Goal: Information Seeking & Learning: Find specific page/section

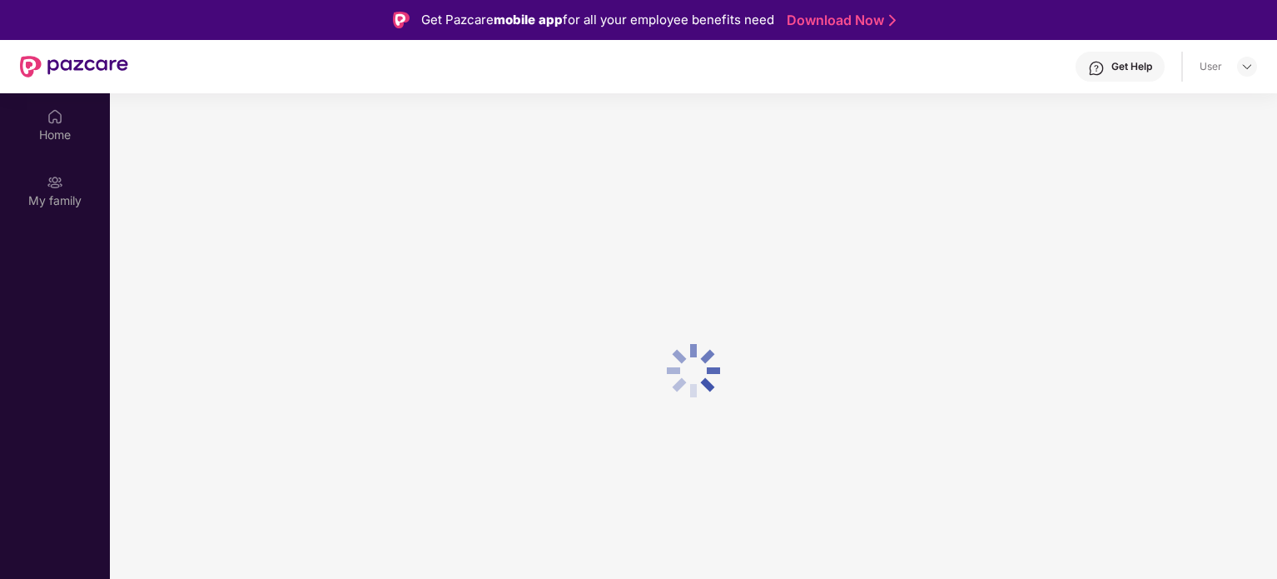
scroll to position [93, 0]
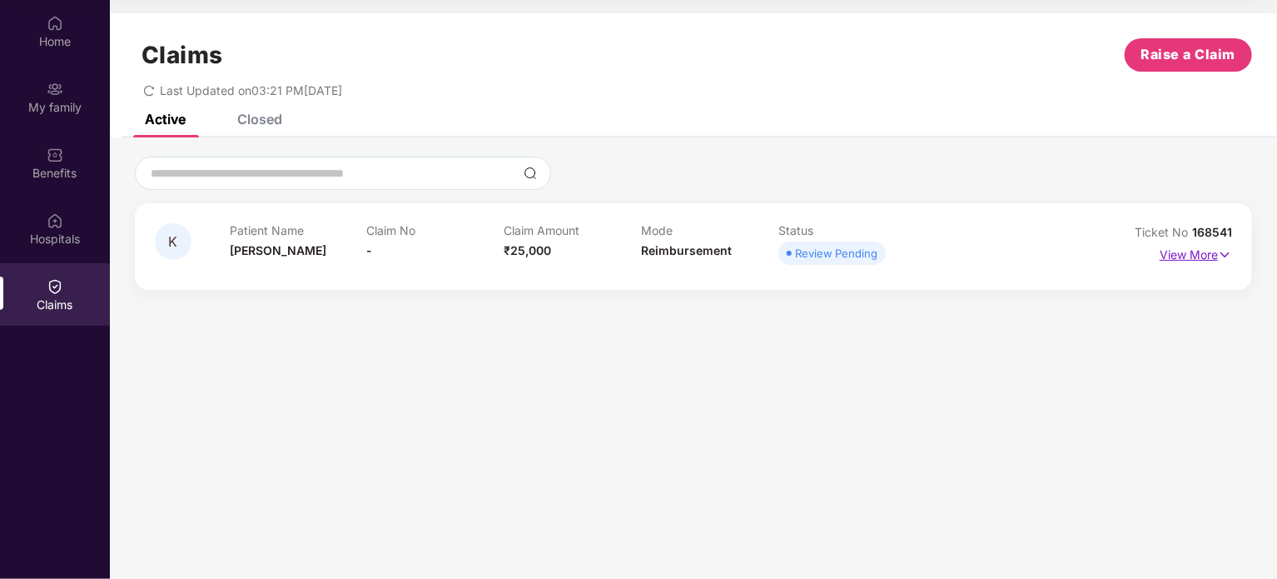
click at [1189, 257] on p "View More" at bounding box center [1196, 252] width 72 height 22
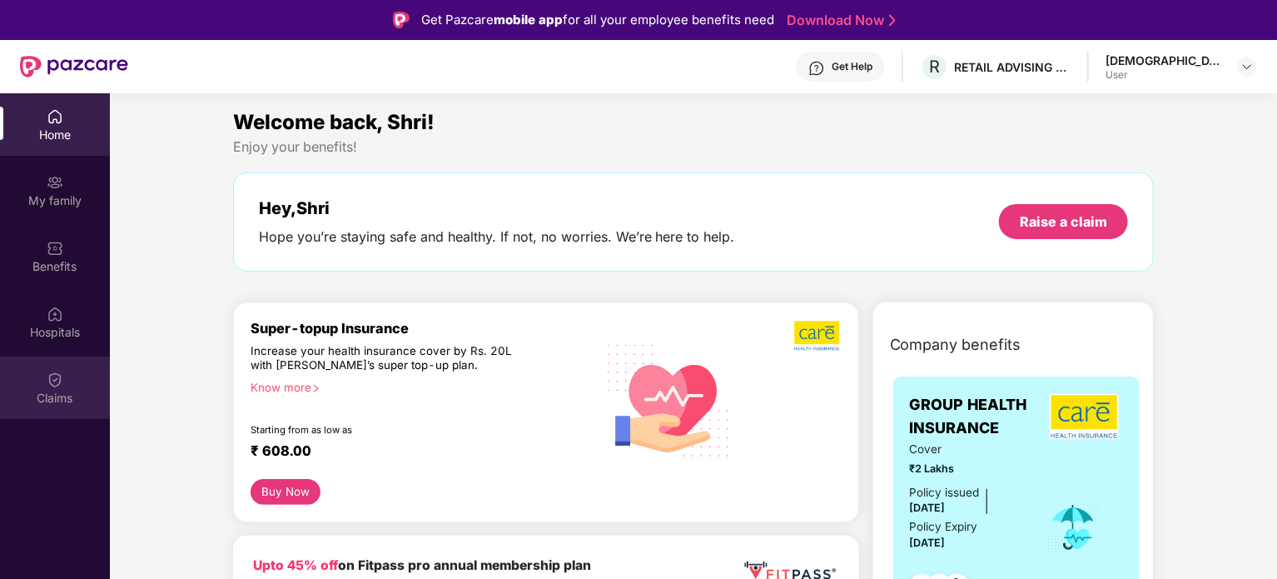
click at [57, 378] on img at bounding box center [55, 379] width 17 height 17
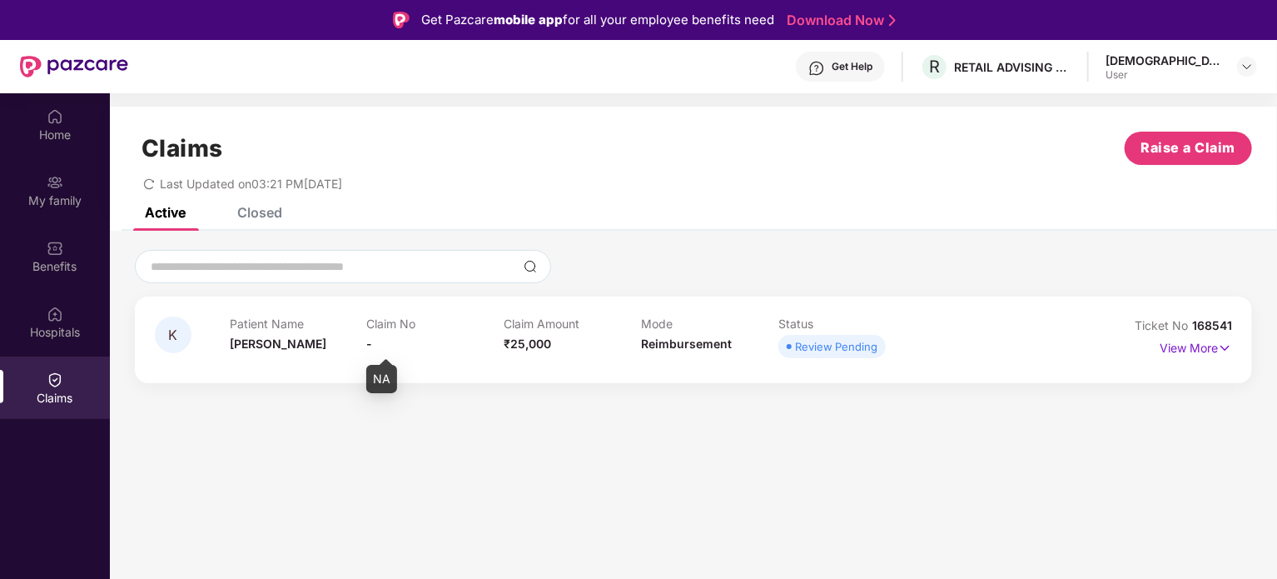
click at [367, 342] on span "-" at bounding box center [370, 343] width 6 height 14
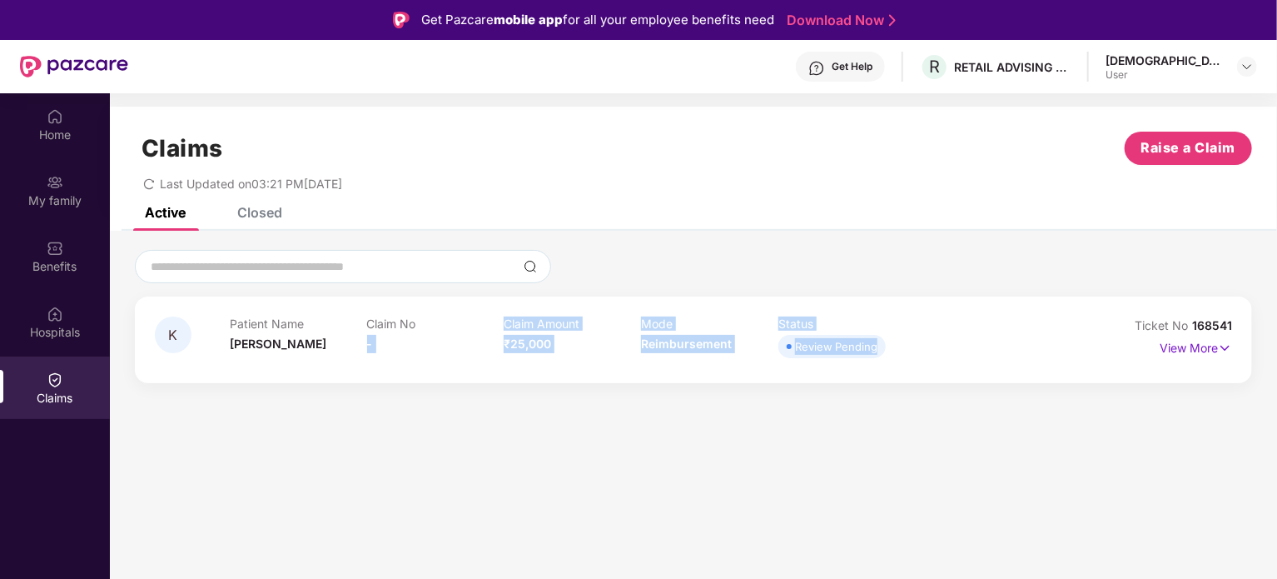
drag, startPoint x: 366, startPoint y: 342, endPoint x: 939, endPoint y: 335, distance: 572.8
click at [939, 335] on div "Patient Name [PERSON_NAME] No - Claim Amount ₹25,000 Mode Reimbursement Status …" at bounding box center [641, 339] width 822 height 46
click at [62, 246] on img at bounding box center [55, 248] width 17 height 17
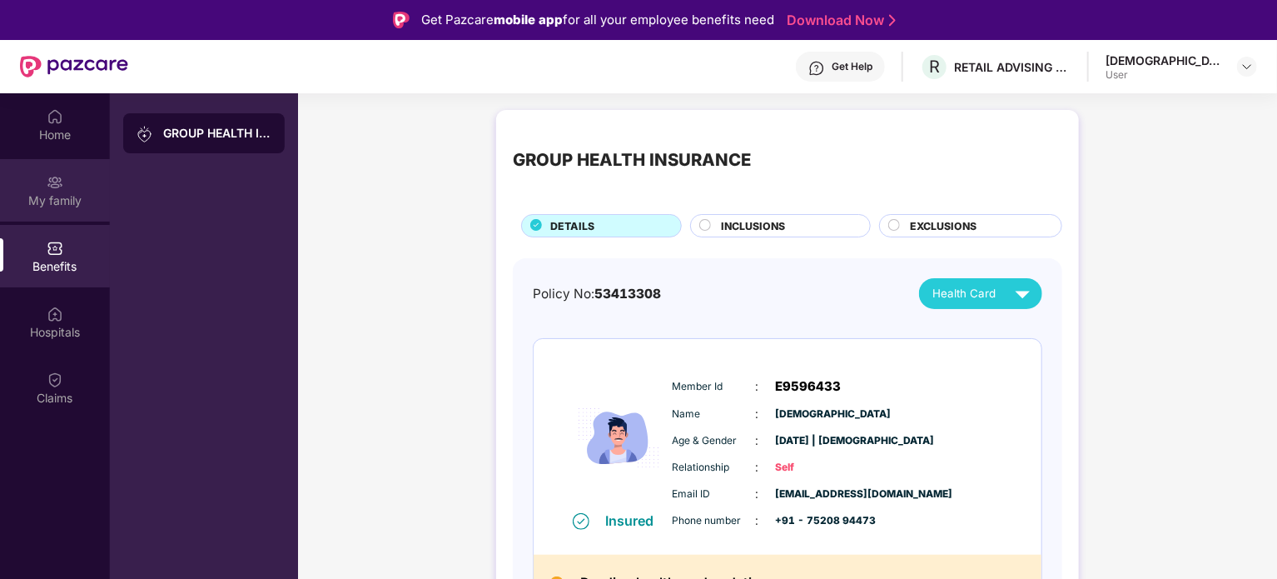
click at [80, 194] on div "My family" at bounding box center [55, 200] width 110 height 17
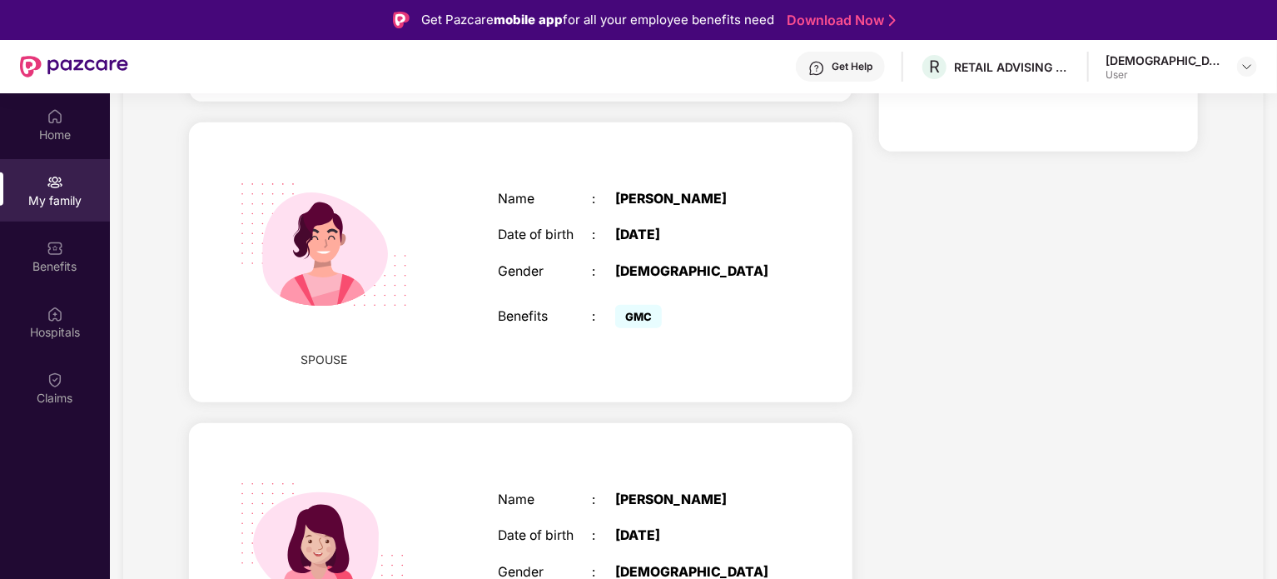
scroll to position [551, 0]
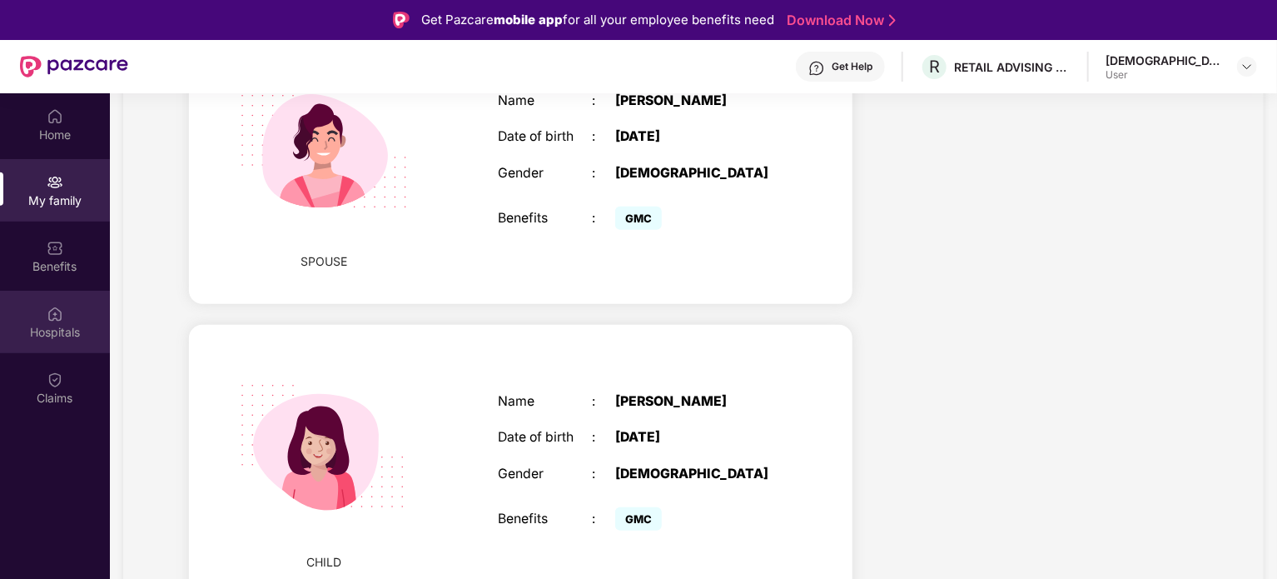
click at [77, 314] on div "Hospitals" at bounding box center [55, 322] width 110 height 62
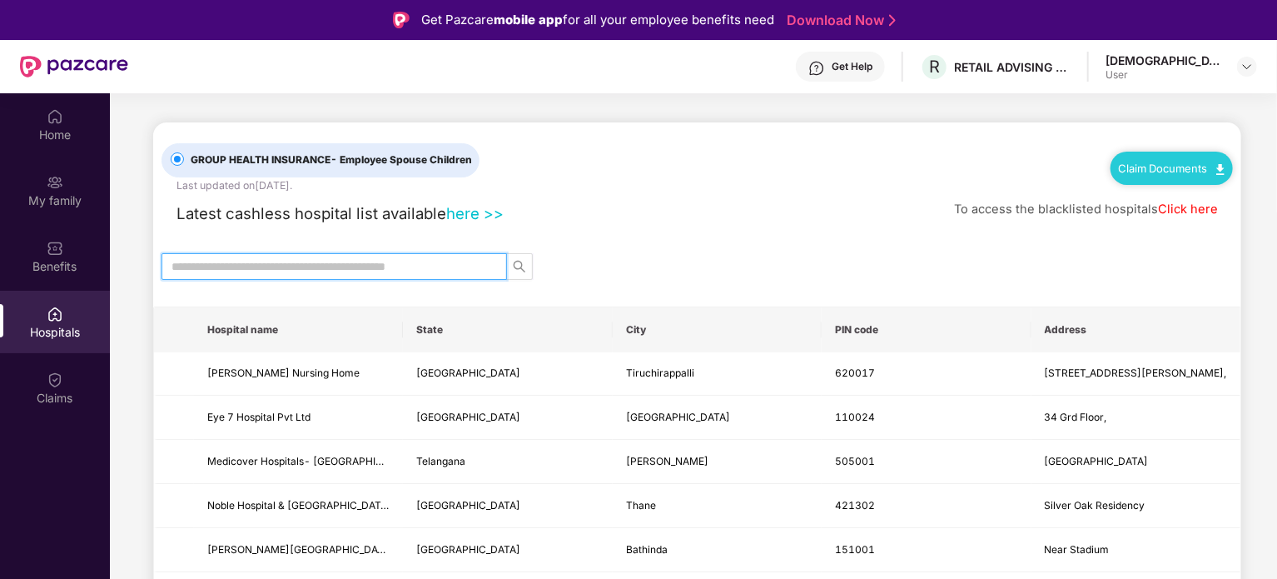
click at [445, 266] on input "text" at bounding box center [327, 266] width 312 height 18
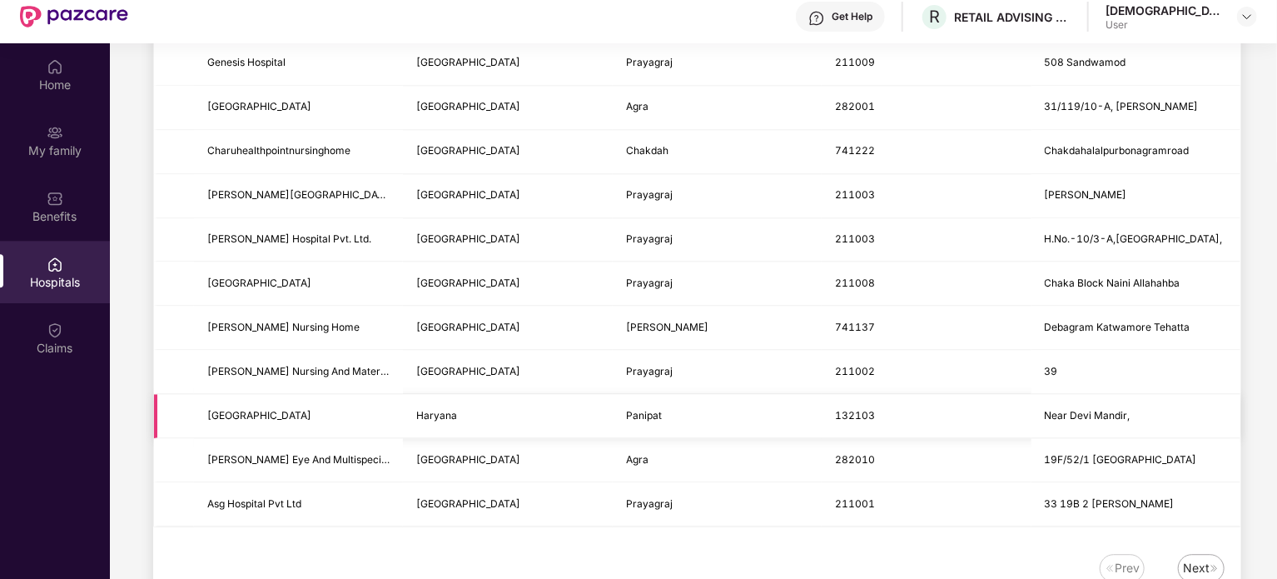
scroll to position [93, 0]
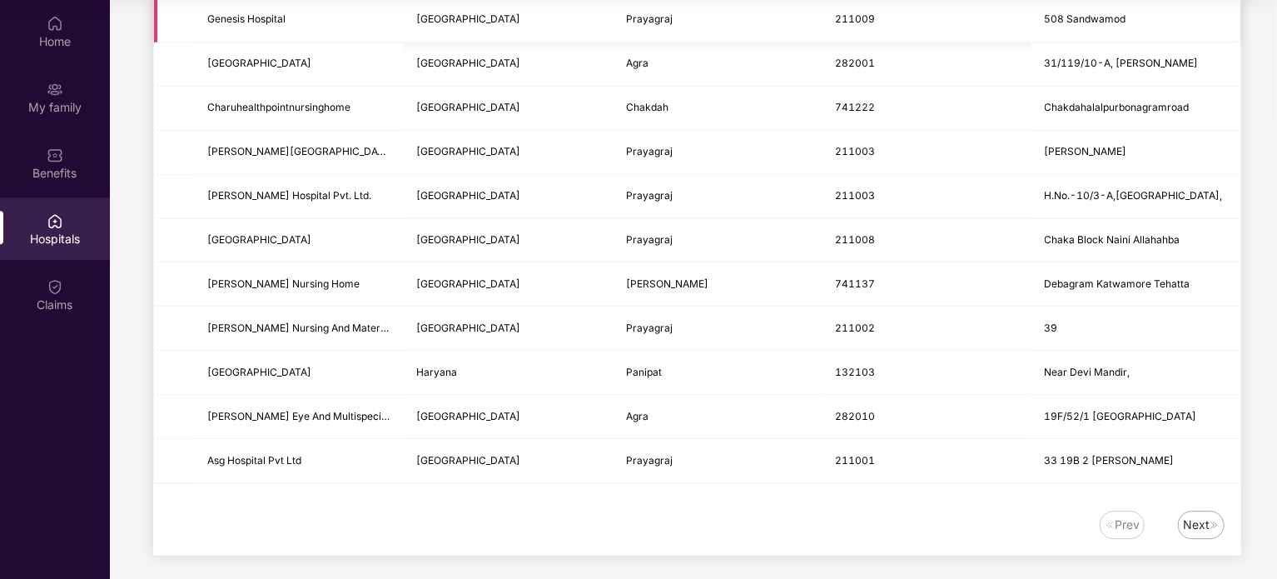
type input "****"
